Goal: Communication & Community: Answer question/provide support

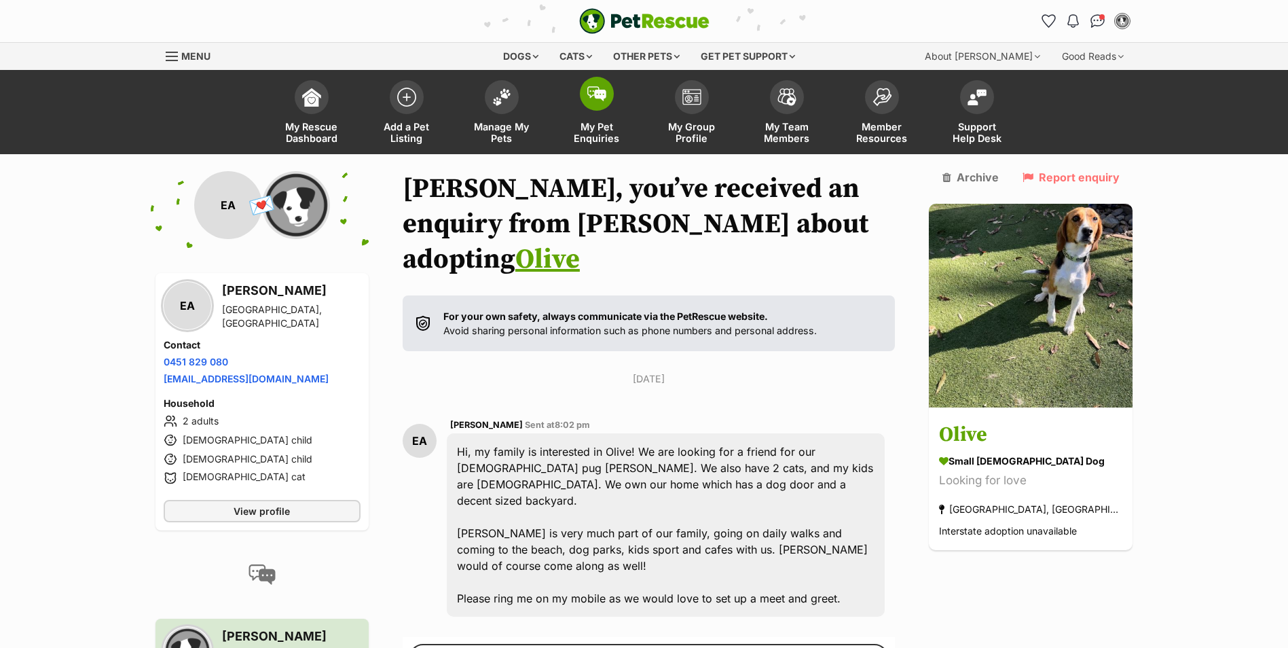
click at [585, 102] on span at bounding box center [597, 94] width 34 height 34
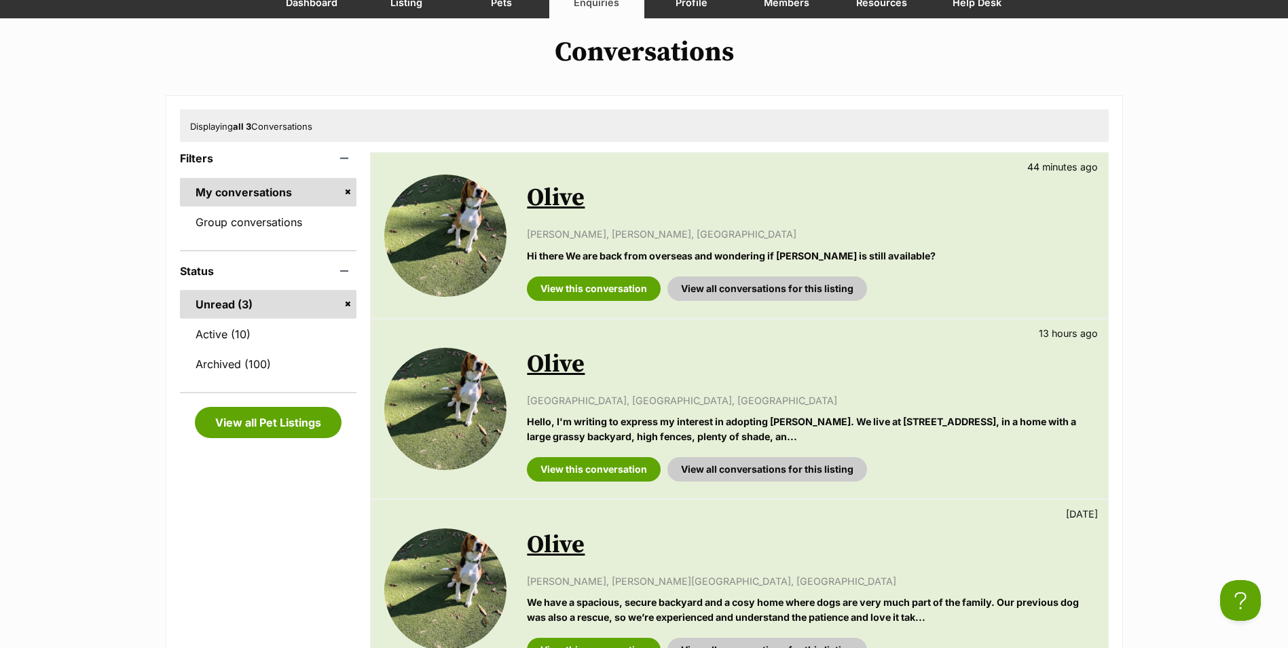
click at [568, 204] on link "Olive" at bounding box center [556, 198] width 58 height 31
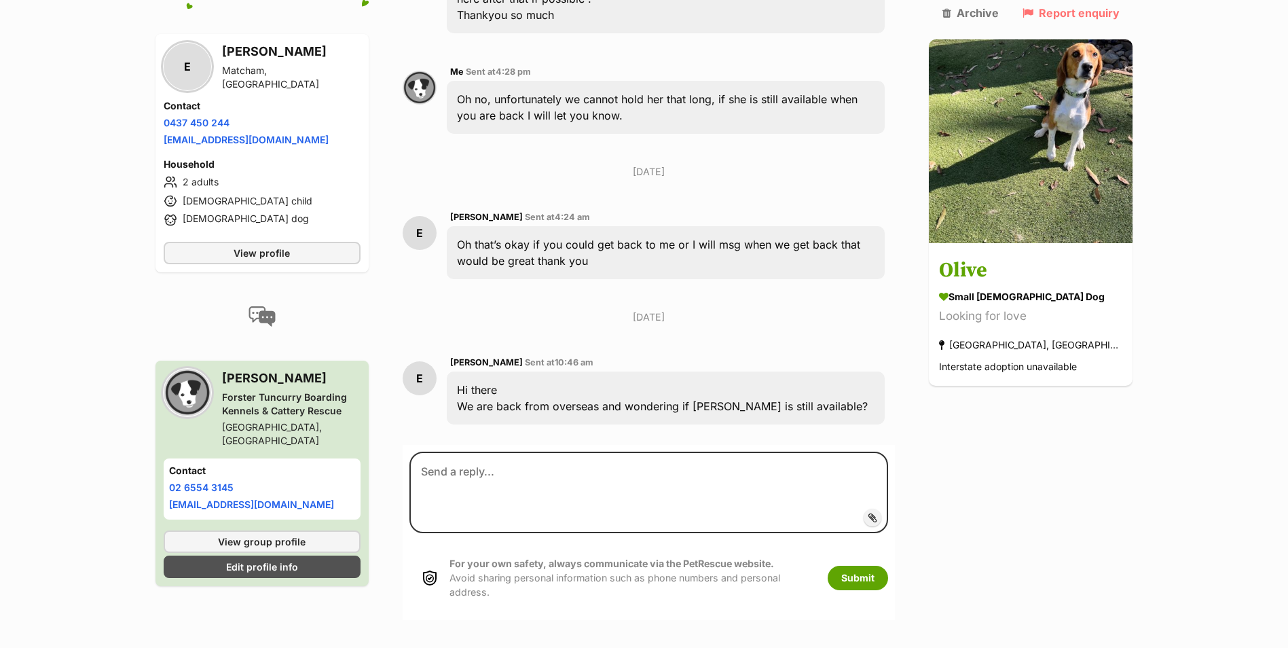
scroll to position [951, 0]
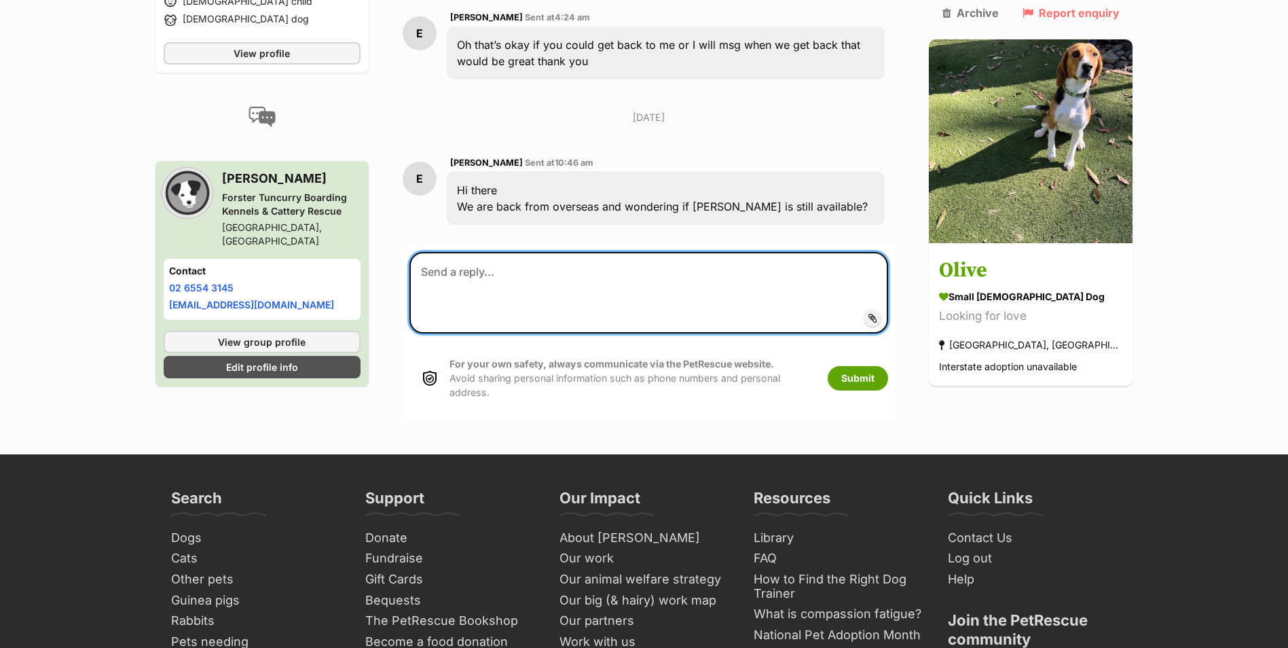
drag, startPoint x: 595, startPoint y: 260, endPoint x: 612, endPoint y: 260, distance: 17.0
click at [612, 260] on textarea at bounding box center [648, 292] width 479 height 81
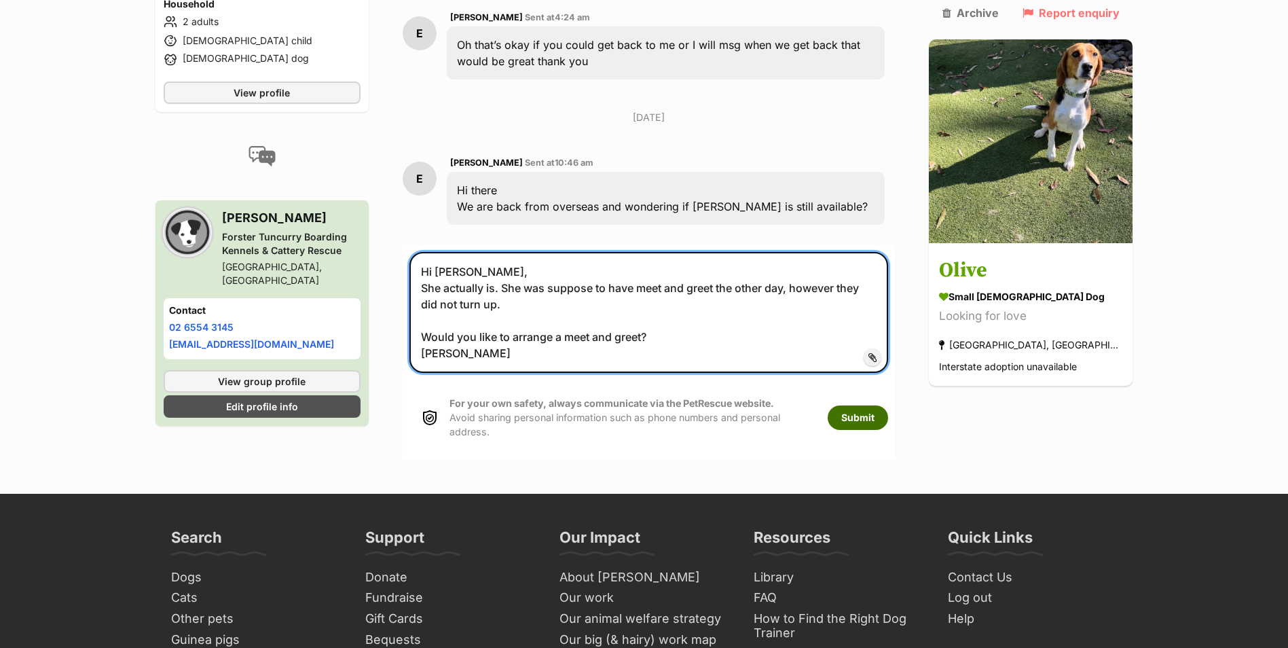
type textarea "Hi [PERSON_NAME], She actually is. She was suppose to have meet and greet the o…"
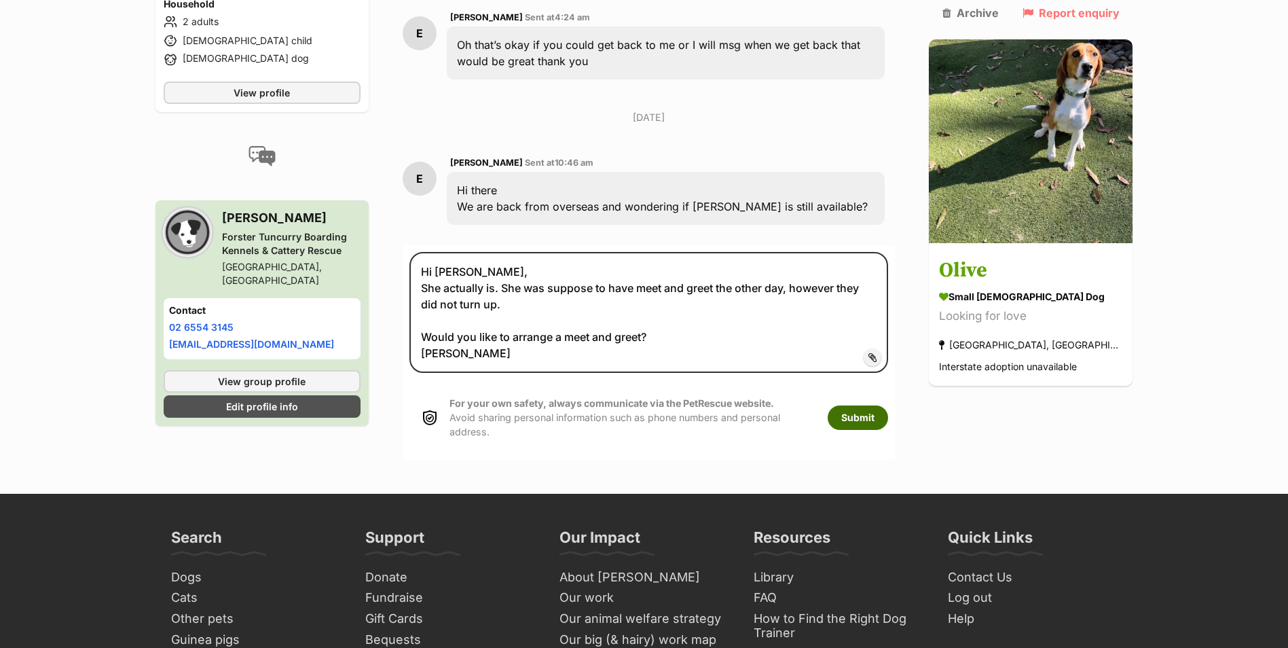
click at [885, 405] on button "Submit" at bounding box center [858, 417] width 60 height 24
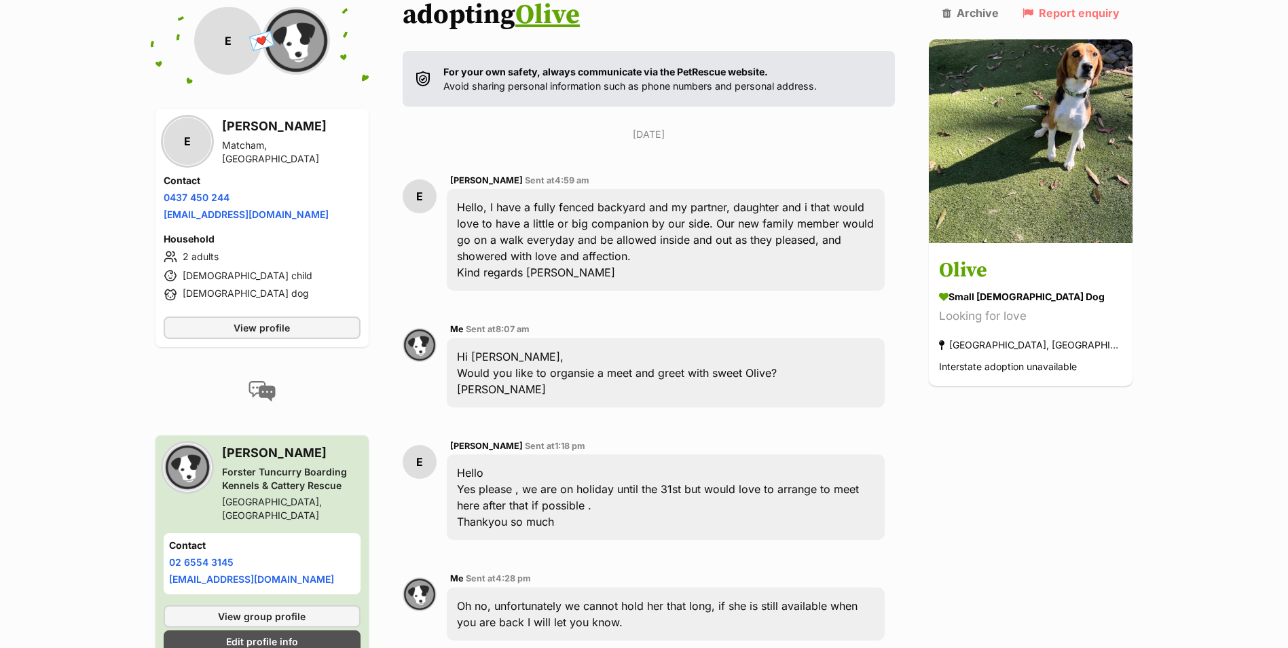
scroll to position [126, 0]
